Goal: Information Seeking & Learning: Learn about a topic

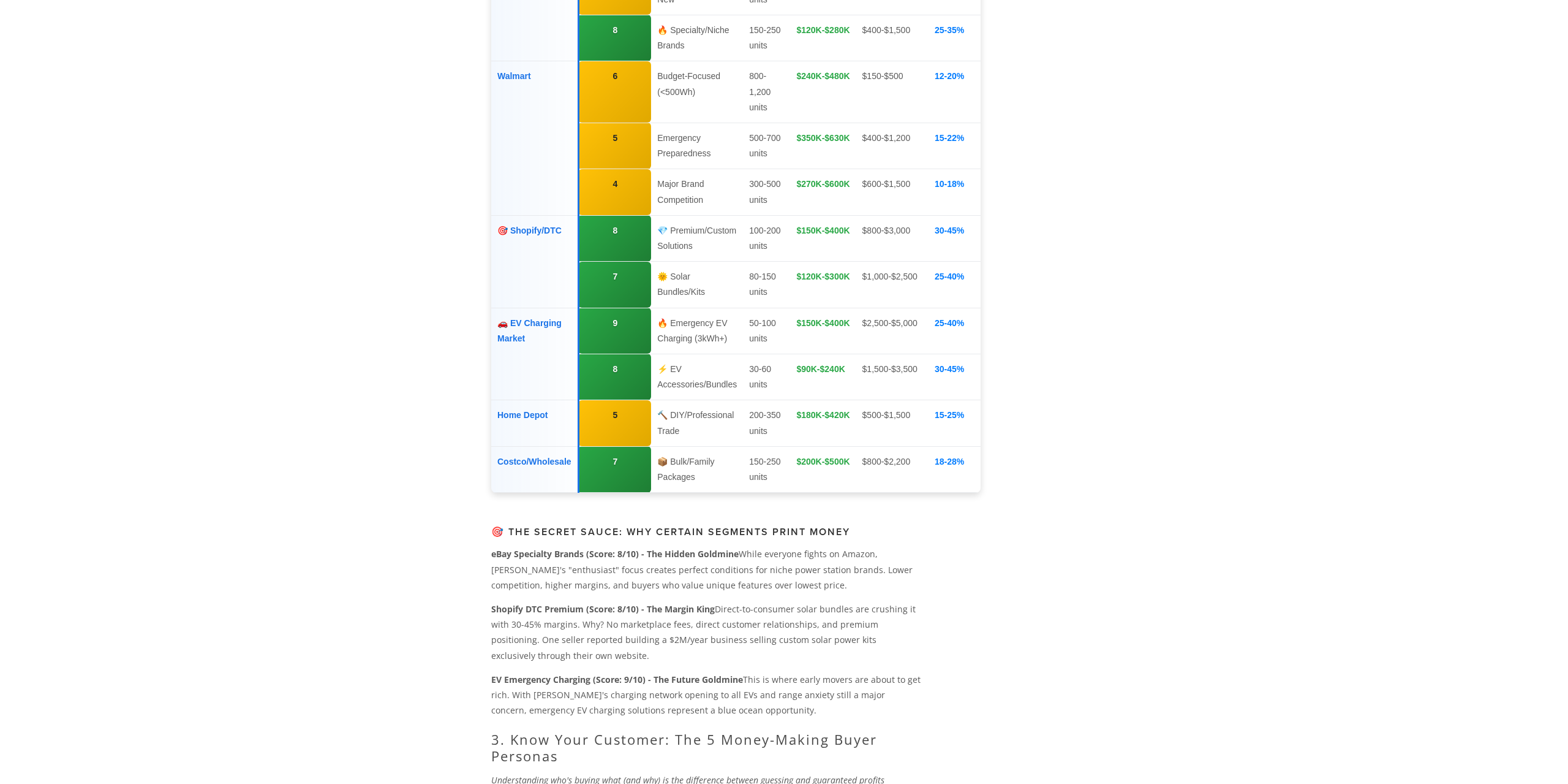
scroll to position [1776, 0]
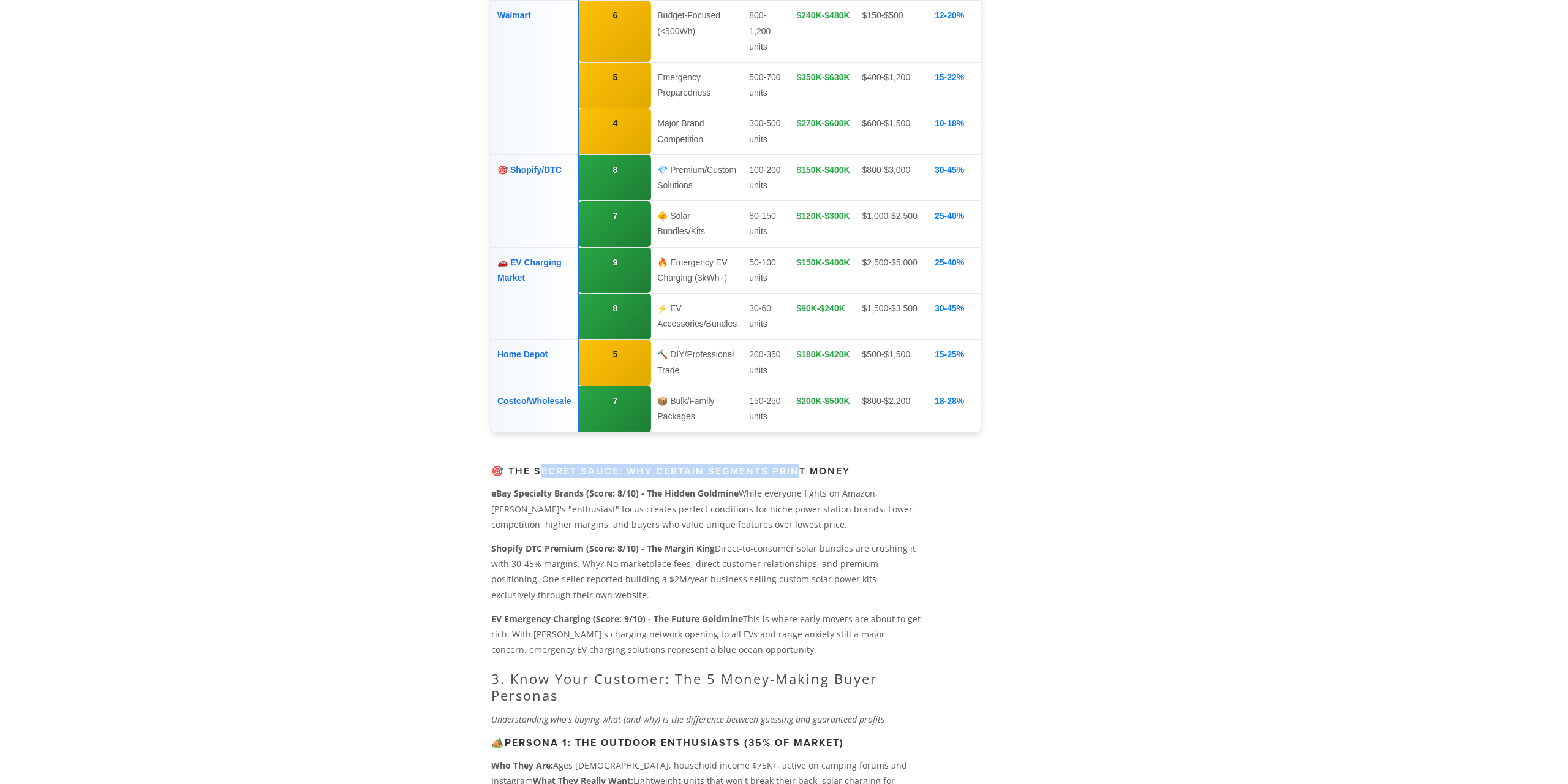
drag, startPoint x: 541, startPoint y: 443, endPoint x: 805, endPoint y: 437, distance: 264.1
click at [804, 465] on h3 "🎯 The Secret Sauce: Why Certain Segments Print Money" at bounding box center [706, 471] width 430 height 11
click at [793, 485] on p "eBay Specialty Brands (Score: 8/10) - The Hidden Goldmine While everyone fights…" at bounding box center [706, 509] width 430 height 47
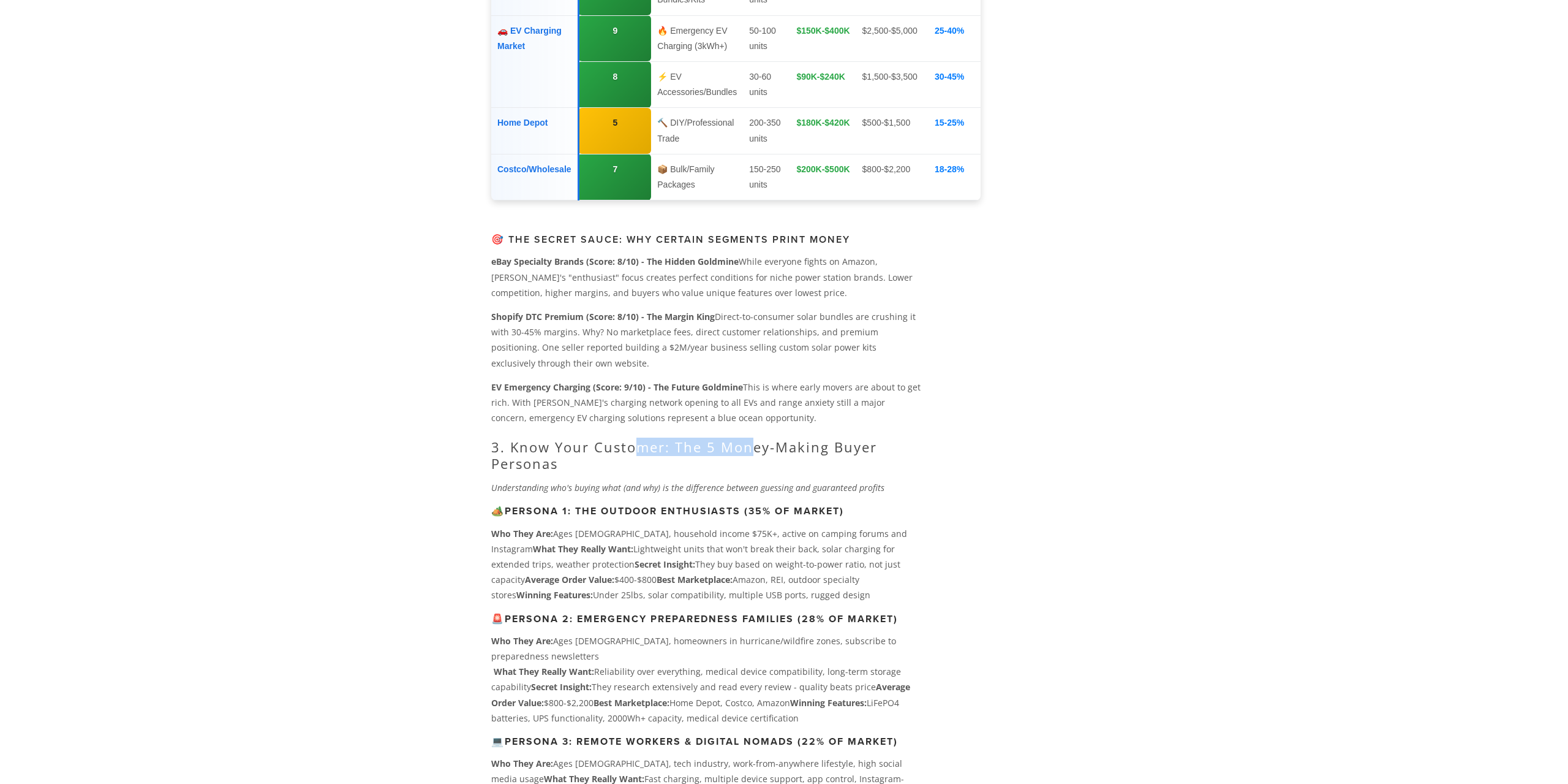
drag, startPoint x: 641, startPoint y: 418, endPoint x: 756, endPoint y: 418, distance: 115.0
click at [756, 439] on h2 "3. Know Your Customer: The 5 Money-Making Buyer Personas" at bounding box center [706, 455] width 430 height 33
click at [756, 439] on h2 "3. Know Your Customer: The 5 Money-Making Buyer Personas" at bounding box center [706, 455] width 430 height 33
drag, startPoint x: 746, startPoint y: 418, endPoint x: 872, endPoint y: 424, distance: 126.1
click at [872, 439] on h2 "3. Know Your Customer: The 5 Money-Making Buyer Personas" at bounding box center [706, 455] width 430 height 33
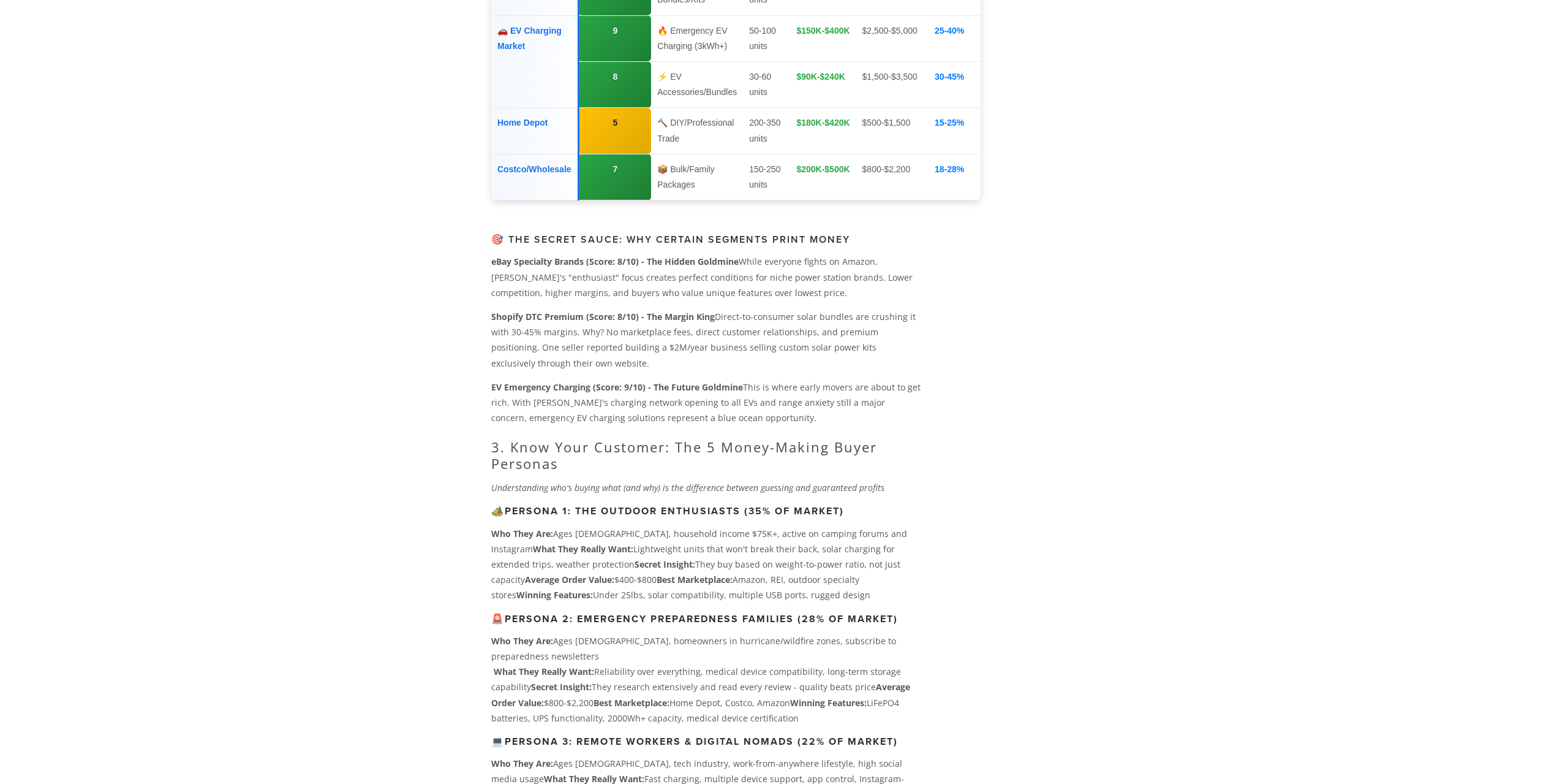
click at [739, 439] on h2 "3. Know Your Customer: The 5 Money-Making Buyer Personas" at bounding box center [706, 455] width 430 height 33
drag, startPoint x: 588, startPoint y: 481, endPoint x: 840, endPoint y: 499, distance: 252.6
click at [806, 532] on p "Who They Are: Ages [DEMOGRAPHIC_DATA], household income $75K+, active on campin…" at bounding box center [706, 564] width 430 height 77
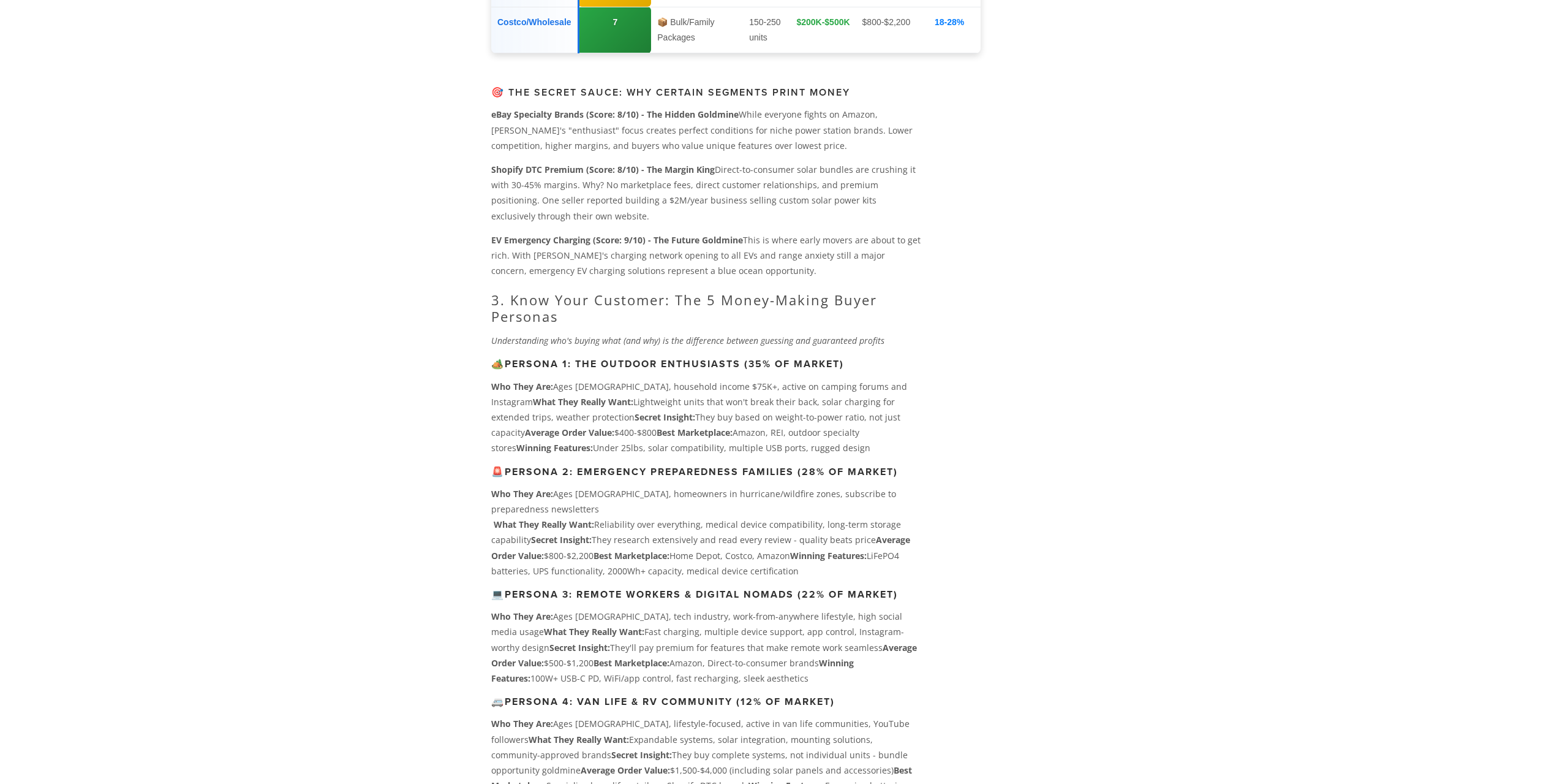
scroll to position [2162, 0]
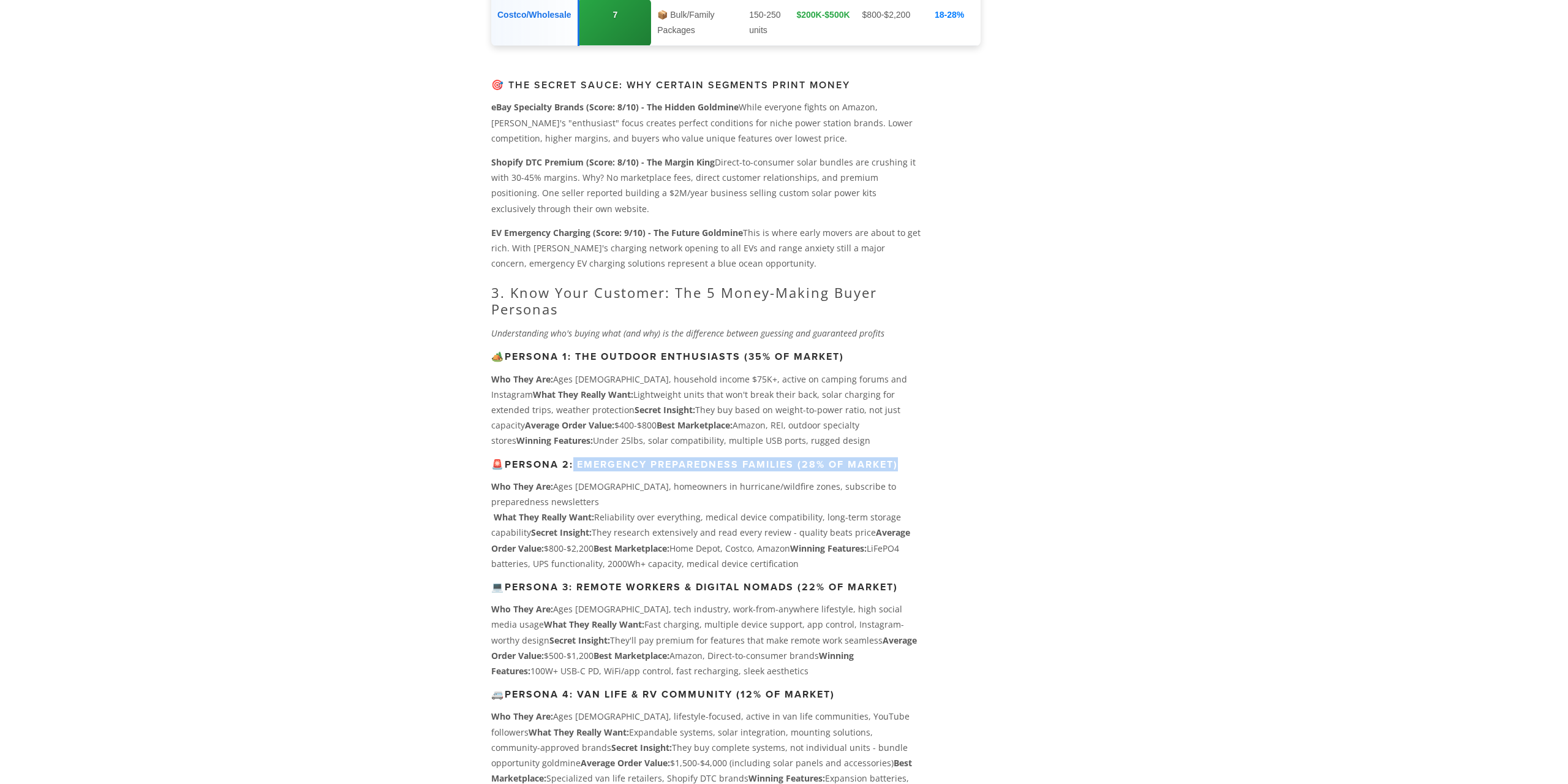
drag, startPoint x: 912, startPoint y: 439, endPoint x: 577, endPoint y: 440, distance: 335.0
click at [632, 479] on p "Who They Are: Ages [DEMOGRAPHIC_DATA], homeowners in hurricane/wildfire zones, …" at bounding box center [706, 525] width 430 height 92
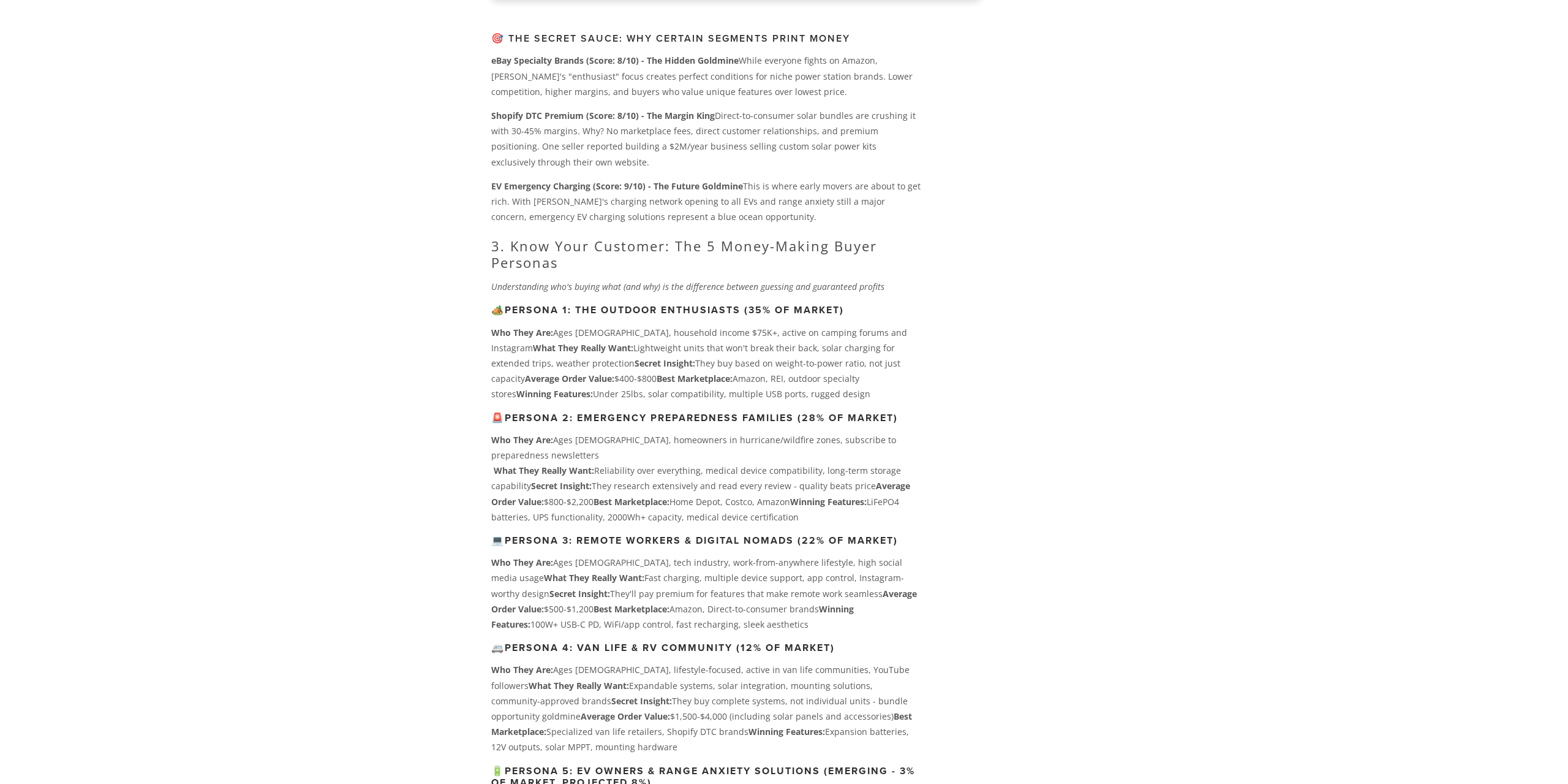
scroll to position [2240, 0]
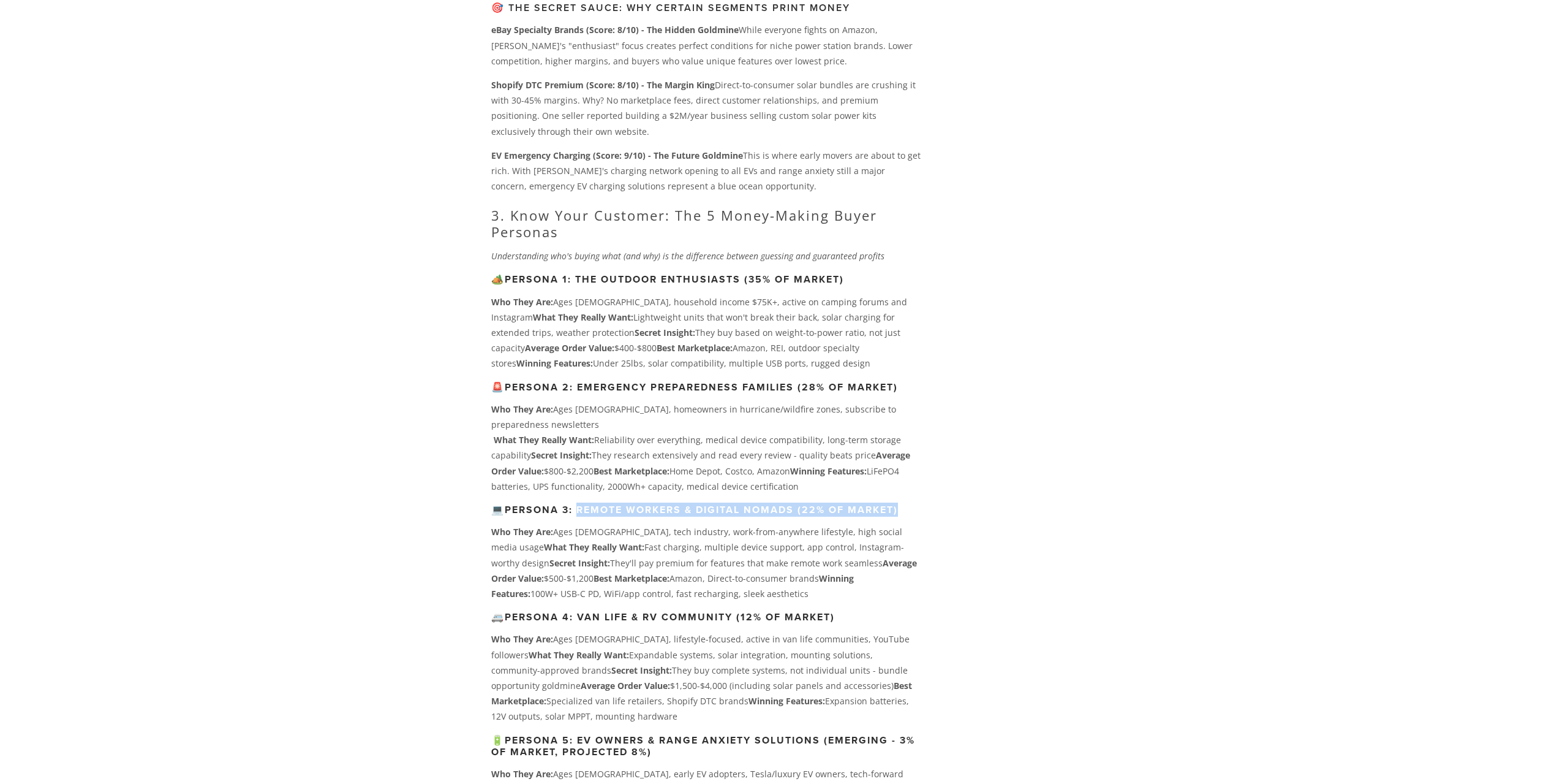
drag, startPoint x: 601, startPoint y: 478, endPoint x: 908, endPoint y: 475, distance: 307.0
click at [908, 503] on h3 "💻 Persona 3: Remote Workers & Digital Nomads (22% of market)" at bounding box center [706, 509] width 430 height 11
click at [674, 524] on p "Who They Are: Ages [DEMOGRAPHIC_DATA], tech industry, work-from-anywhere lifest…" at bounding box center [706, 562] width 430 height 77
drag, startPoint x: 701, startPoint y: 503, endPoint x: 883, endPoint y: 498, distance: 182.1
click at [883, 524] on p "Who They Are: Ages [DEMOGRAPHIC_DATA], tech industry, work-from-anywhere lifest…" at bounding box center [706, 562] width 430 height 77
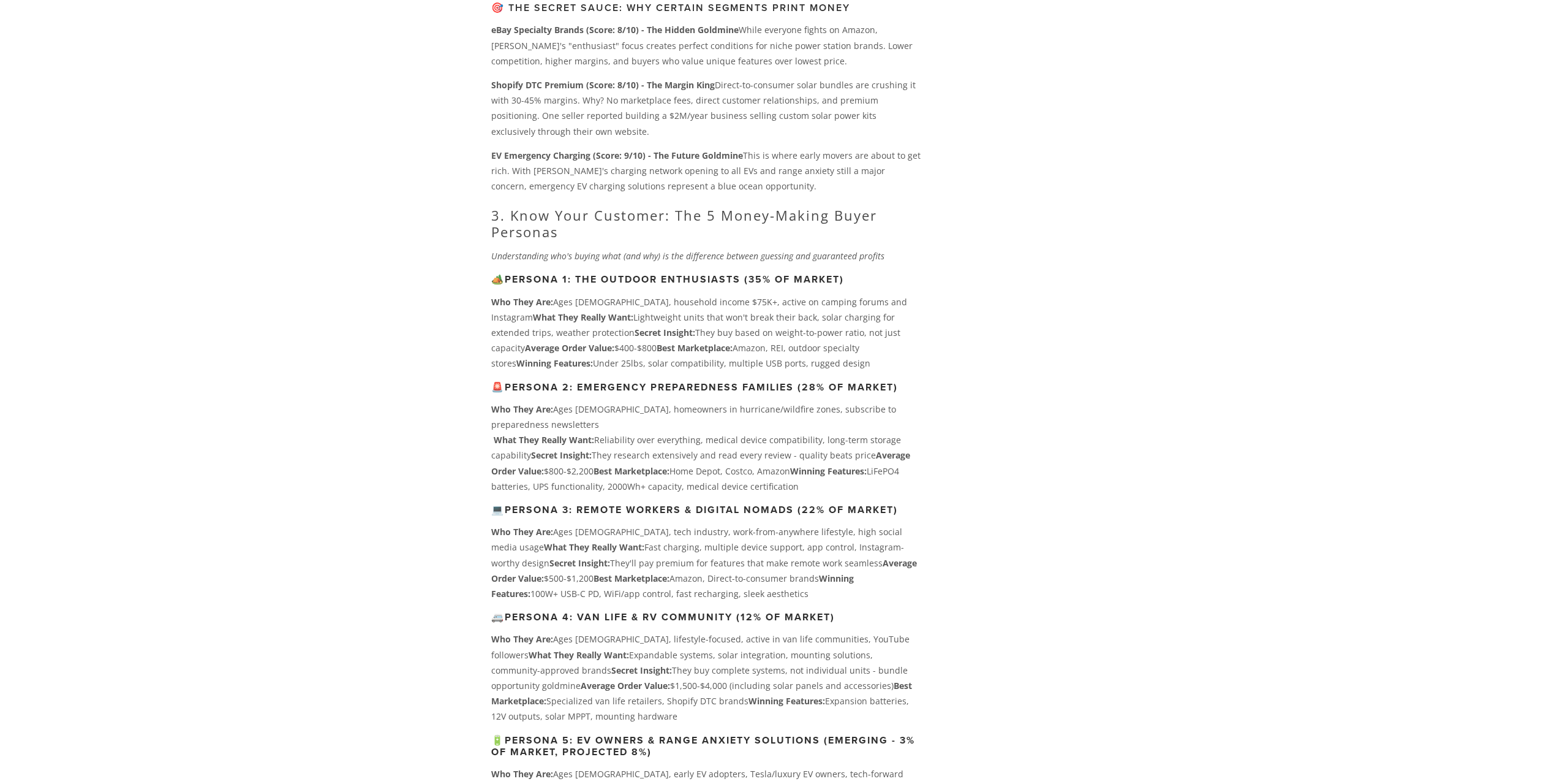
click at [810, 572] on strong "Winning Features:" at bounding box center [674, 586] width 365 height 27
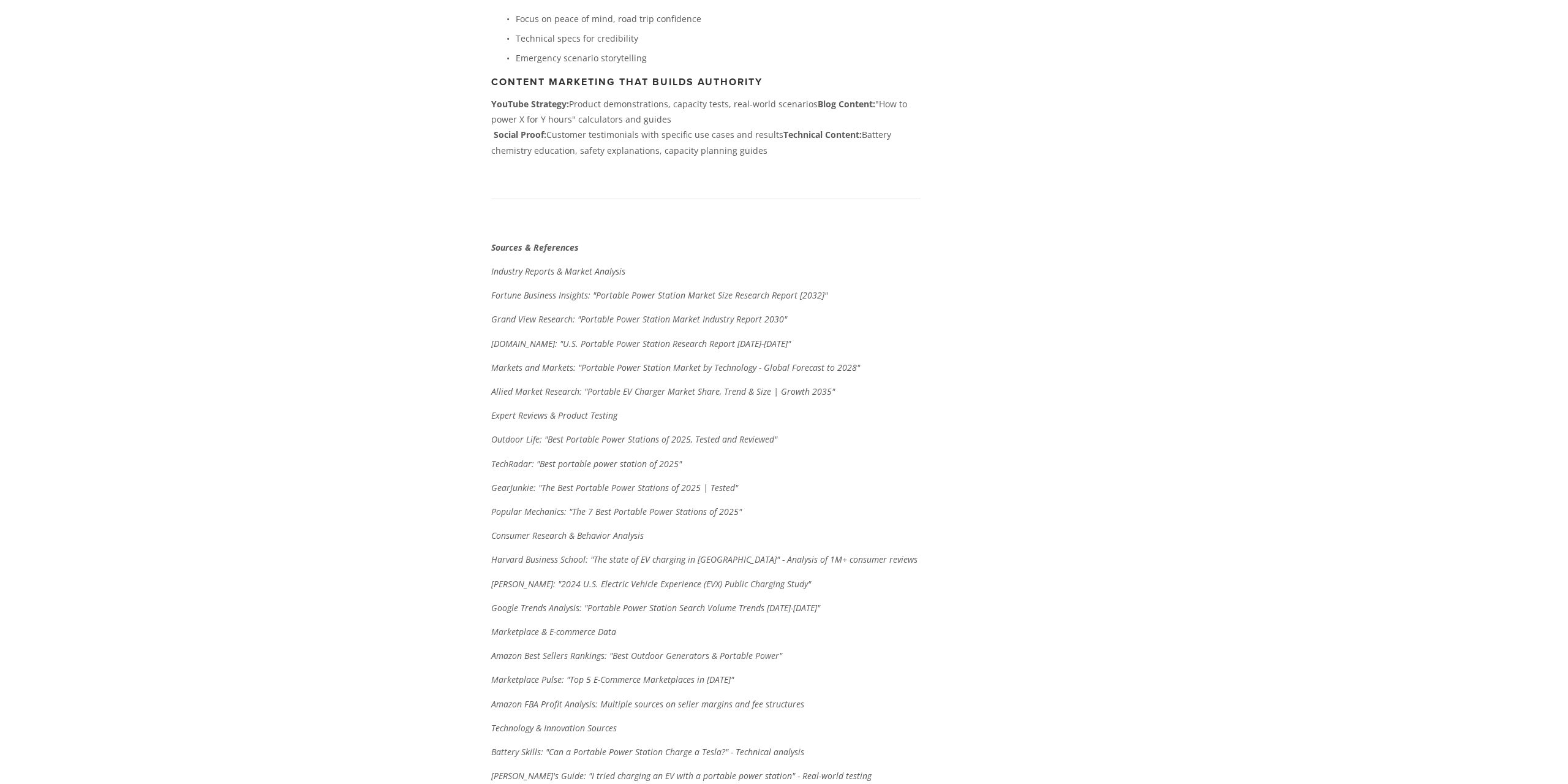
scroll to position [6718, 0]
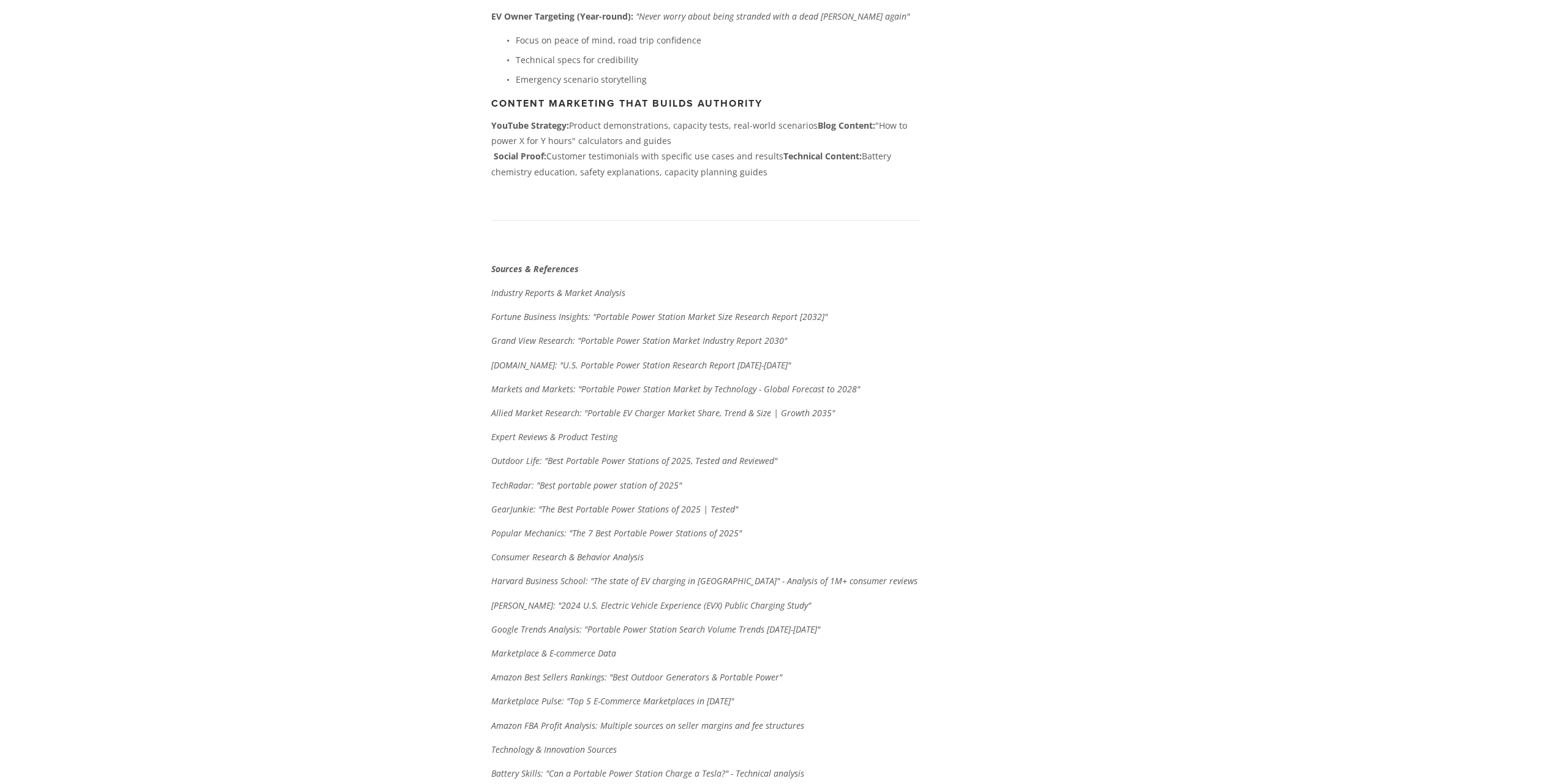
drag, startPoint x: 497, startPoint y: 210, endPoint x: 805, endPoint y: 279, distance: 315.6
click at [805, 279] on div "Sources & References Industry Reports & Market Analysis Fortune Business Insigh…" at bounding box center [706, 636] width 430 height 750
click at [773, 429] on p "Expert Reviews & Product Testing" at bounding box center [706, 437] width 430 height 15
